Goal: Find specific page/section

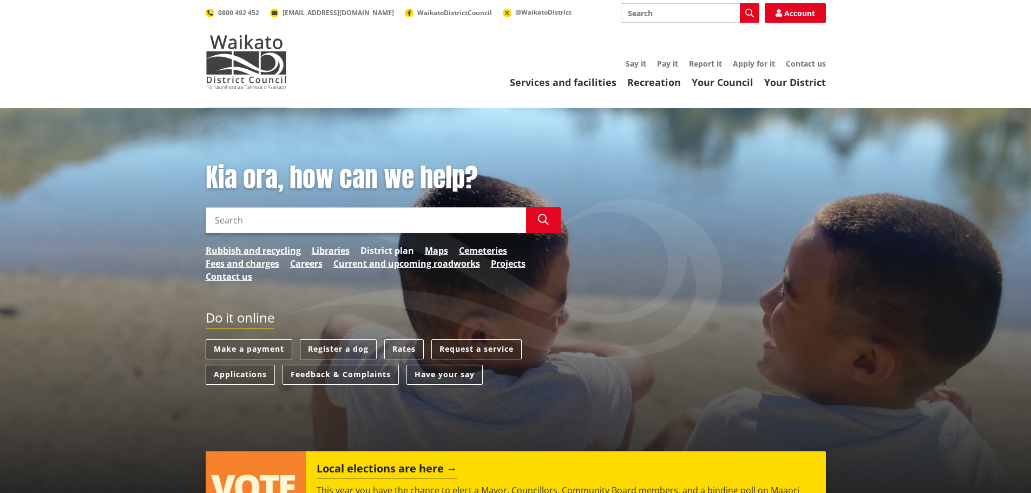
click at [393, 251] on link "District plan" at bounding box center [387, 250] width 54 height 13
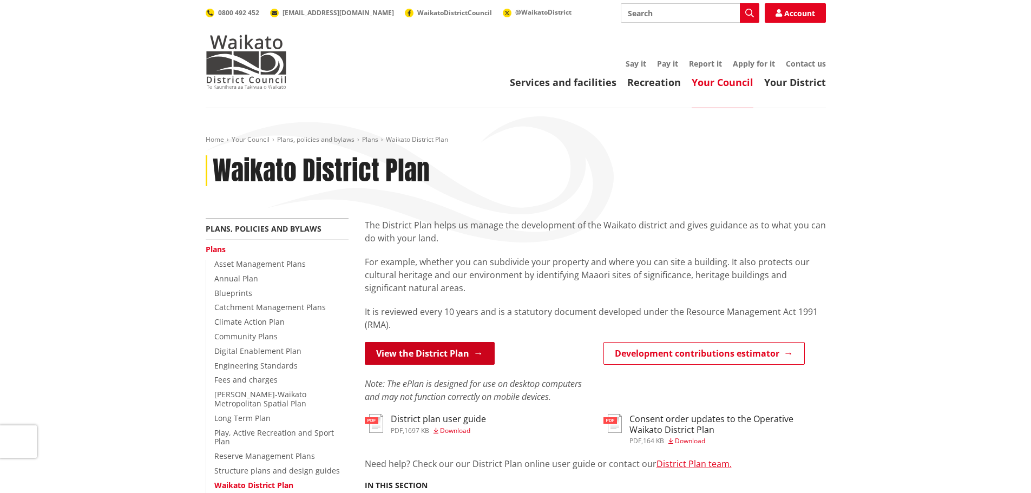
click at [440, 355] on link "View the District Plan" at bounding box center [430, 353] width 130 height 23
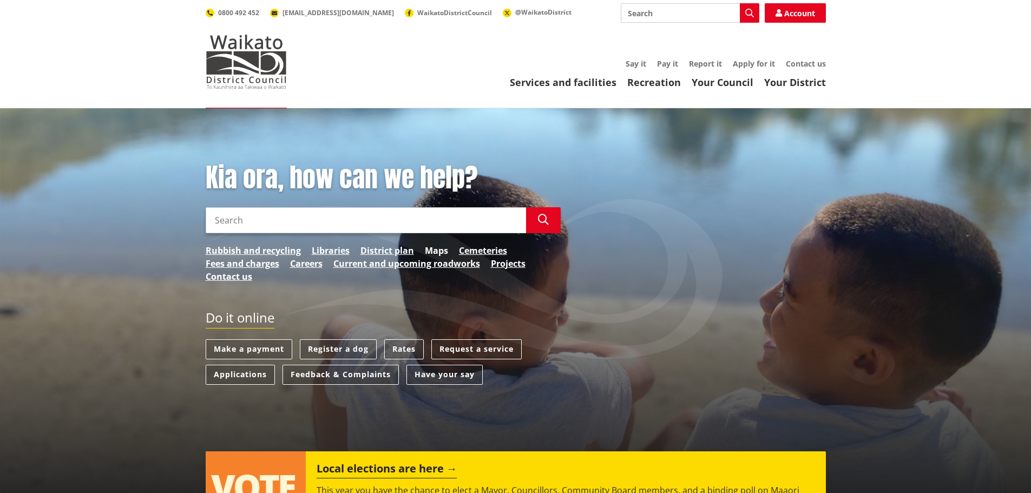
click at [440, 247] on link "Maps" at bounding box center [436, 250] width 23 height 13
